Goal: Navigation & Orientation: Find specific page/section

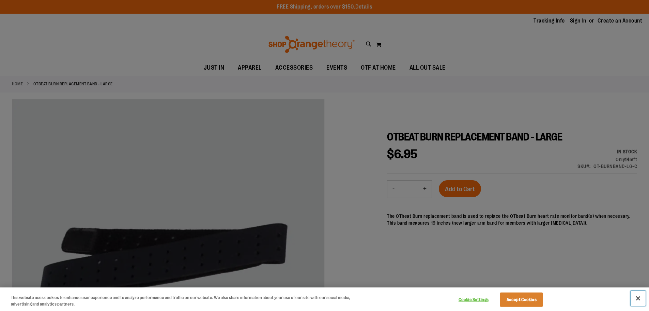
click at [641, 298] on button "Close" at bounding box center [638, 297] width 15 height 15
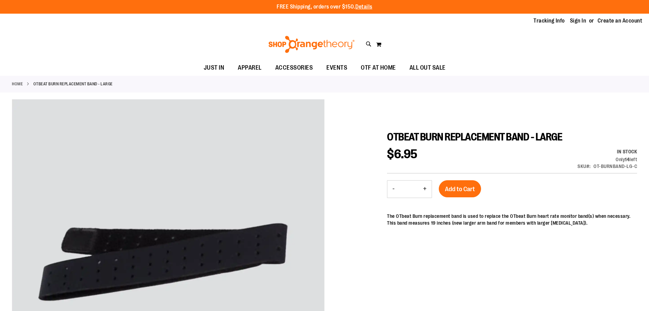
click at [15, 83] on link "Home" at bounding box center [17, 84] width 11 height 6
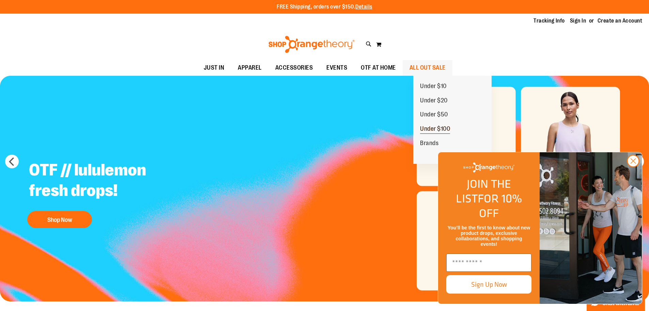
click at [440, 125] on span "Under $100" at bounding box center [435, 129] width 30 height 9
